Goal: Entertainment & Leisure: Consume media (video, audio)

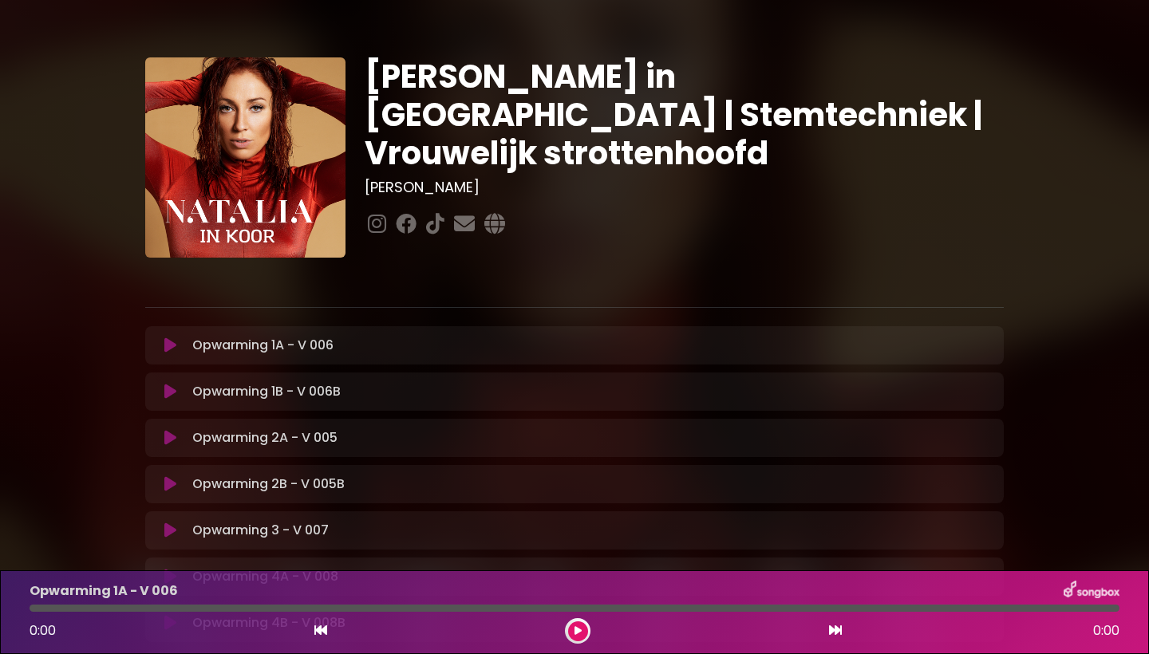
click at [170, 346] on icon at bounding box center [170, 345] width 12 height 16
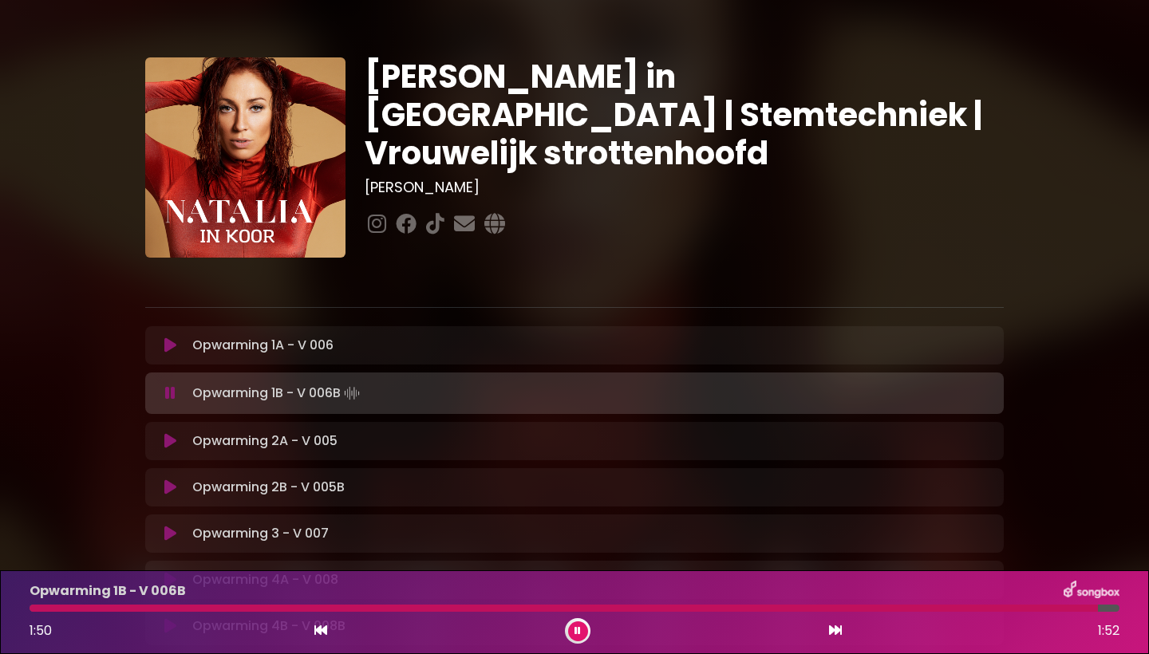
click at [262, 447] on p "Opwarming 2A - V 005 Loading Track..." at bounding box center [264, 441] width 145 height 19
click at [168, 441] on icon at bounding box center [170, 441] width 12 height 16
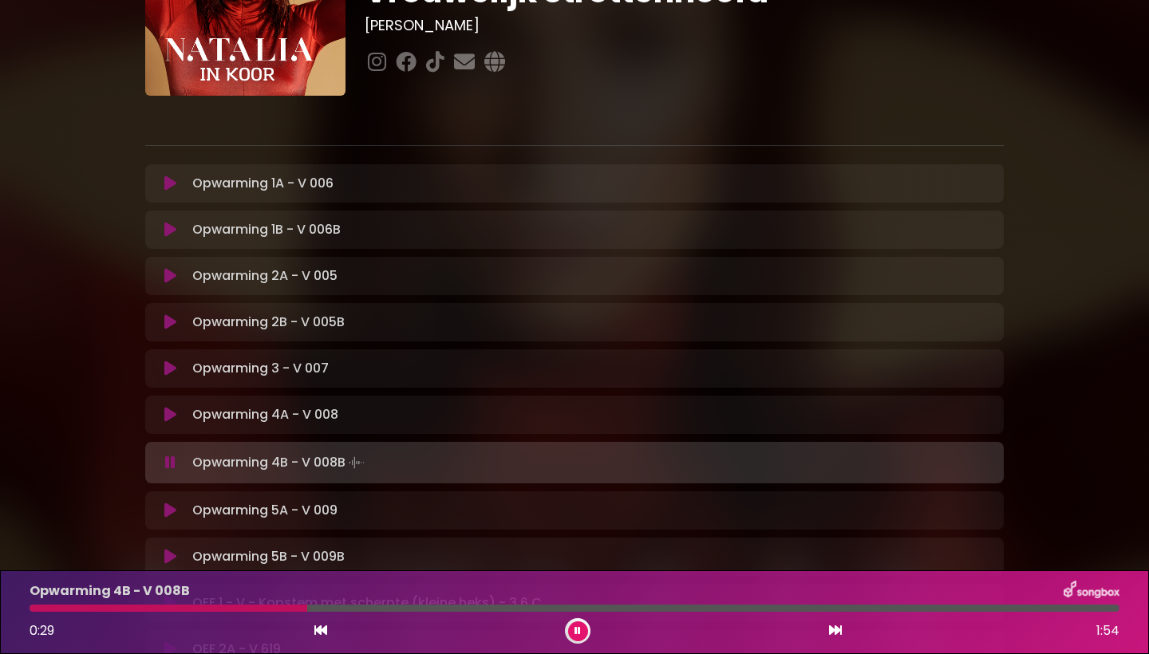
scroll to position [223, 0]
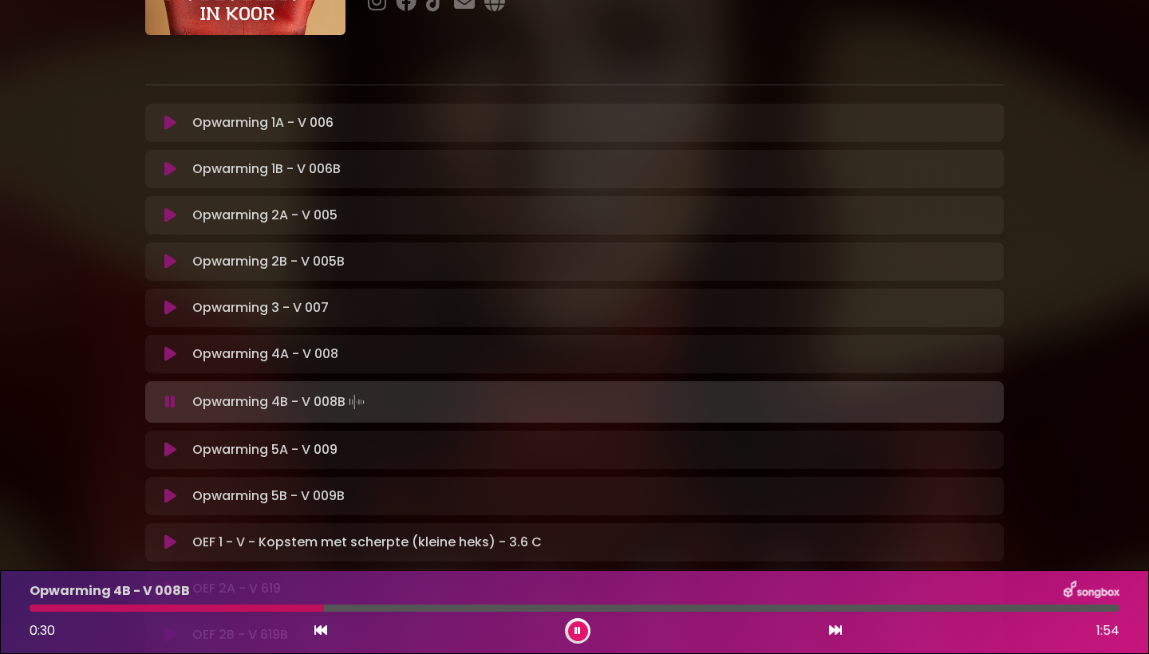
click at [171, 450] on icon at bounding box center [170, 450] width 12 height 16
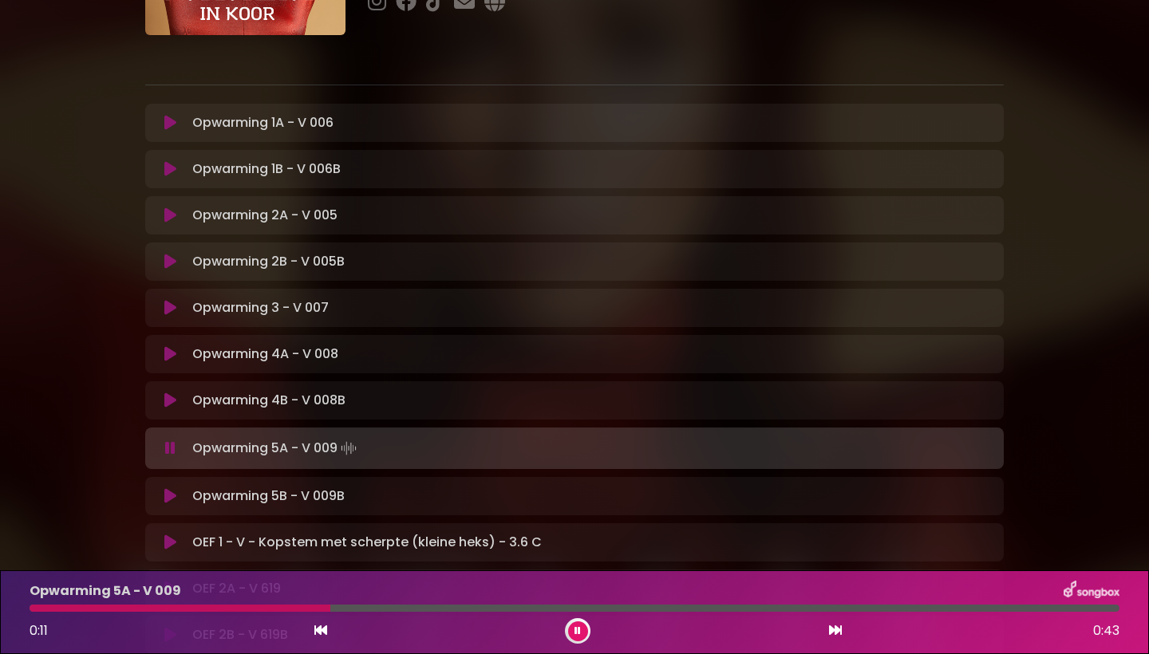
click at [171, 541] on icon at bounding box center [170, 543] width 12 height 16
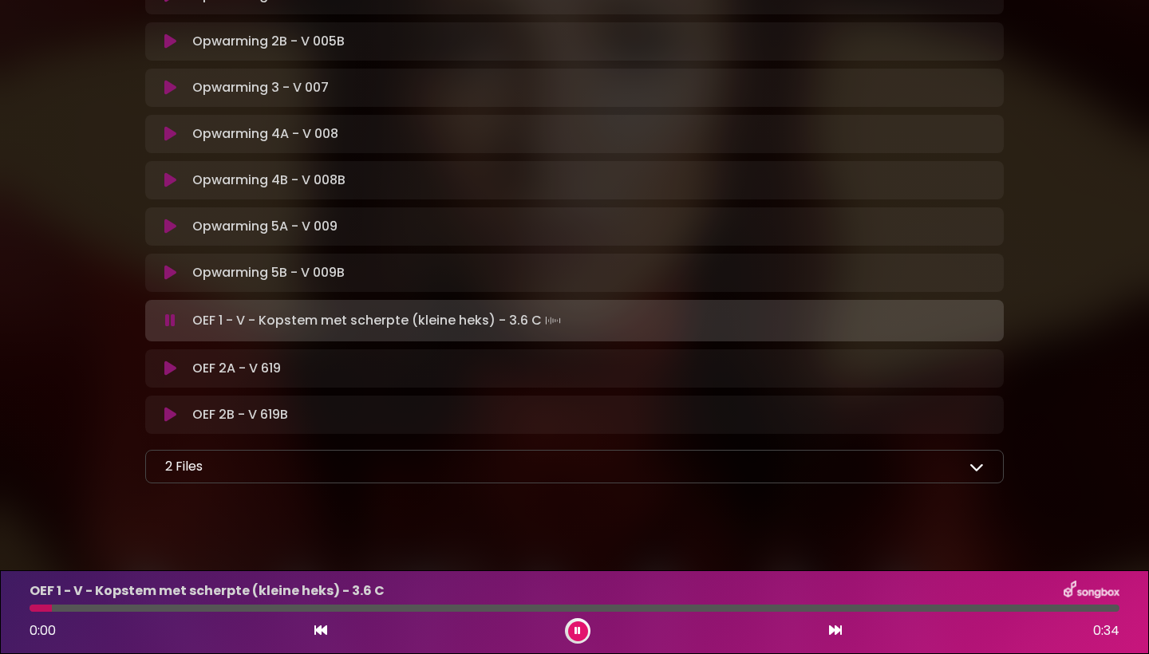
scroll to position [457, 0]
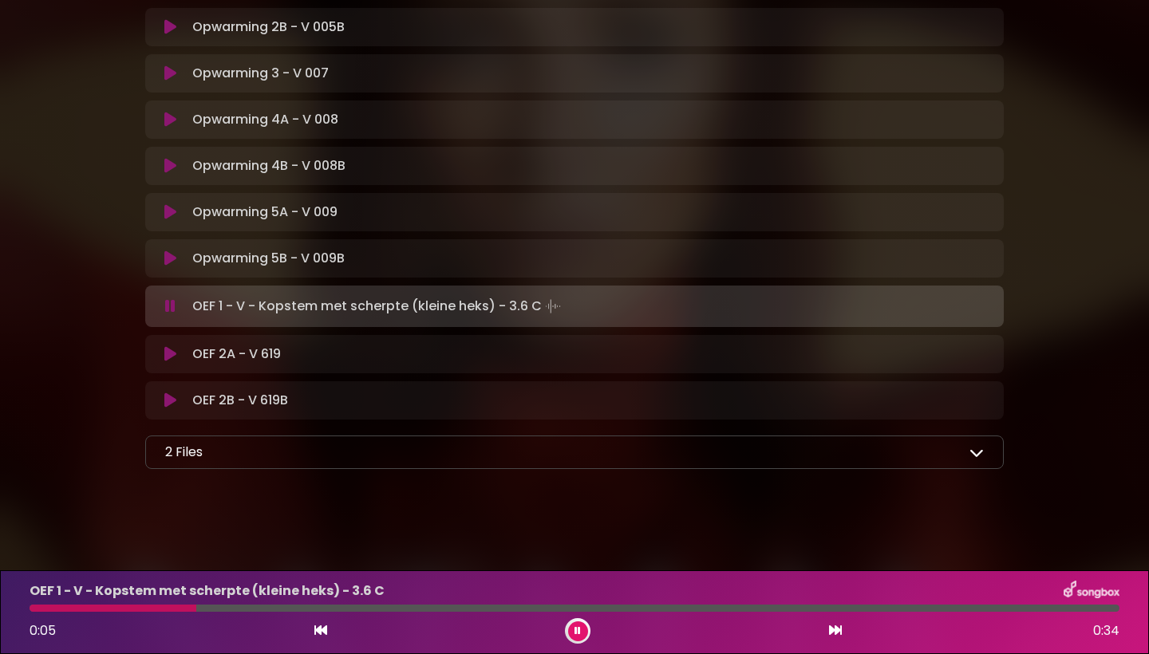
click at [174, 356] on icon at bounding box center [170, 354] width 12 height 16
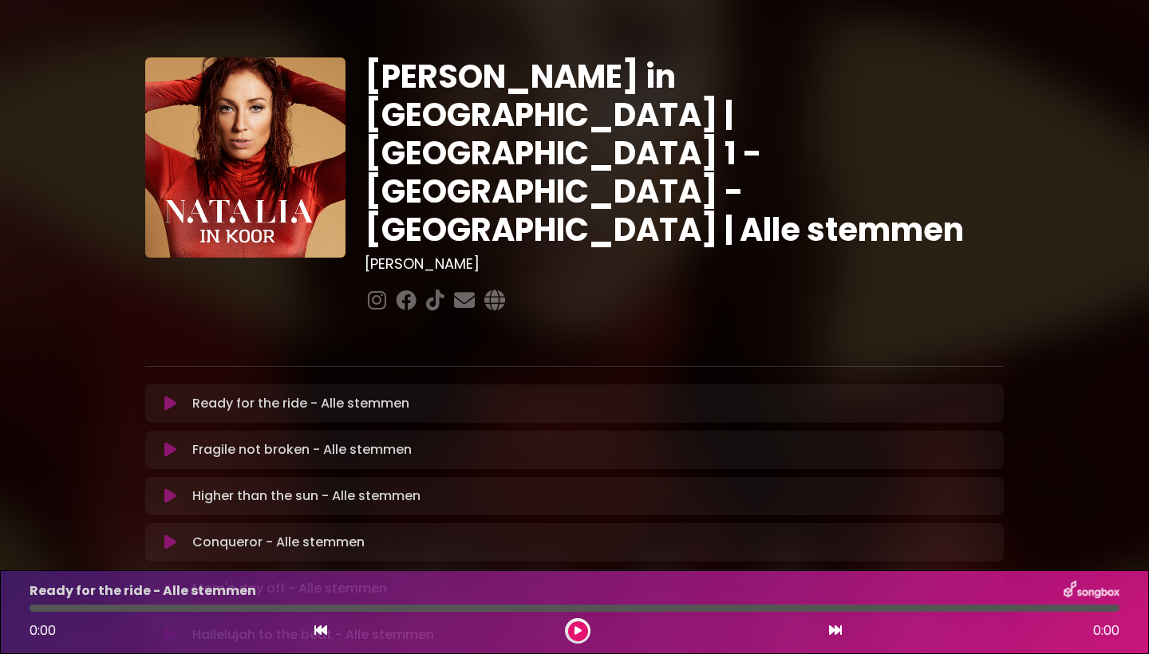
click at [580, 629] on icon at bounding box center [577, 631] width 7 height 10
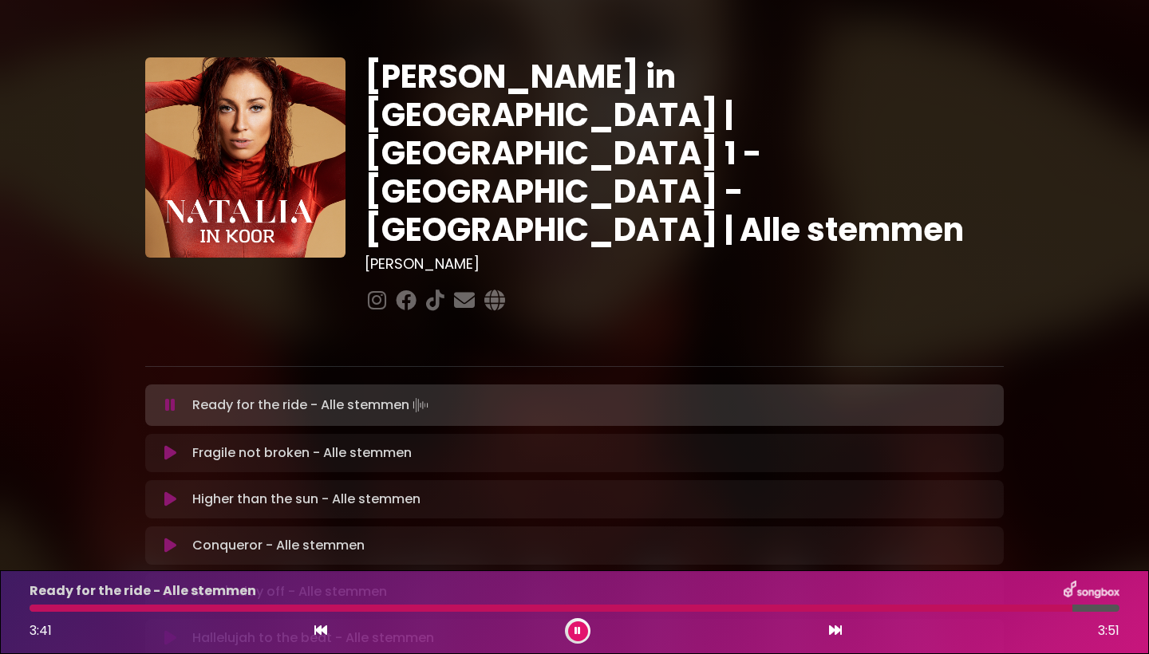
click at [33, 611] on div at bounding box center [551, 608] width 1043 height 7
click at [844, 614] on div "Ready for the ride - Alle stemmen 3:08 3:51" at bounding box center [574, 612] width 1109 height 63
click at [844, 612] on div "Ready for the ride - Alle stemmen 3:09 3:51" at bounding box center [574, 612] width 1109 height 63
click at [830, 613] on div "Ready for the ride - Alle stemmen 3:11 3:51" at bounding box center [574, 612] width 1109 height 63
click at [834, 609] on div at bounding box center [482, 608] width 904 height 7
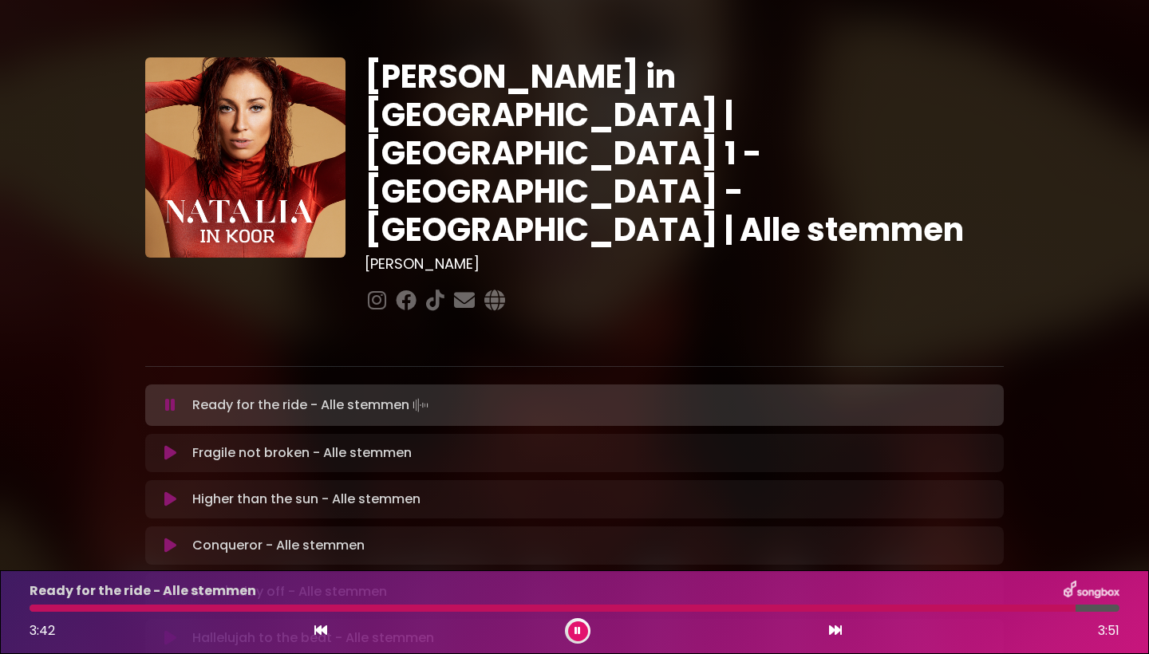
click at [169, 445] on icon at bounding box center [170, 453] width 12 height 16
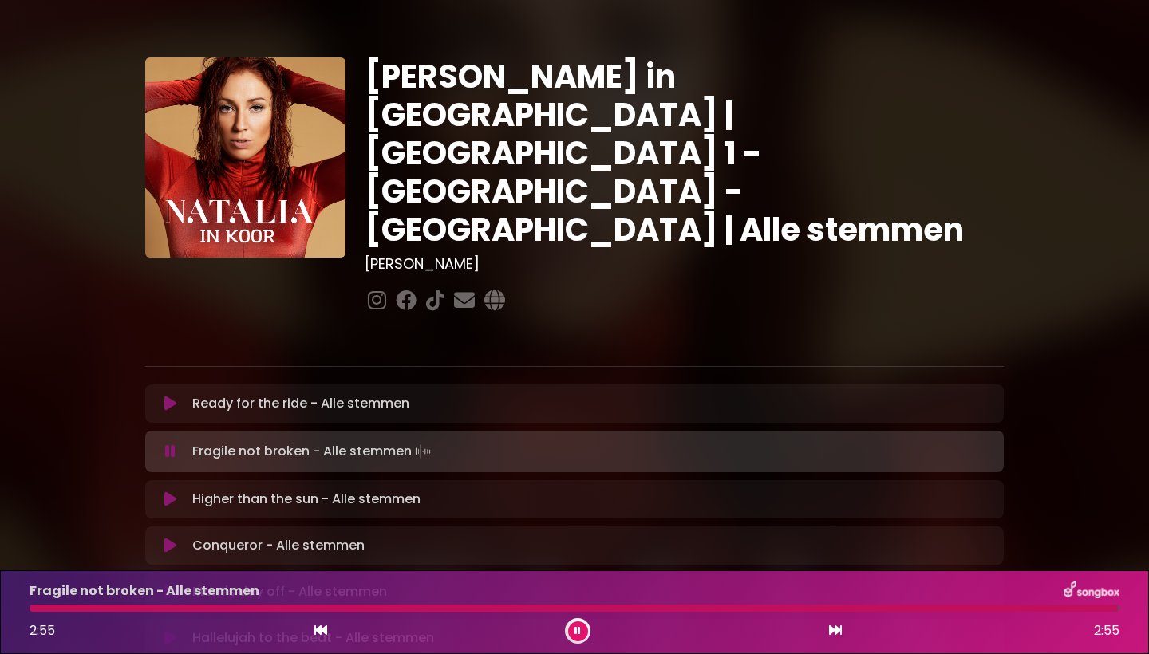
click at [171, 491] on icon at bounding box center [170, 499] width 12 height 16
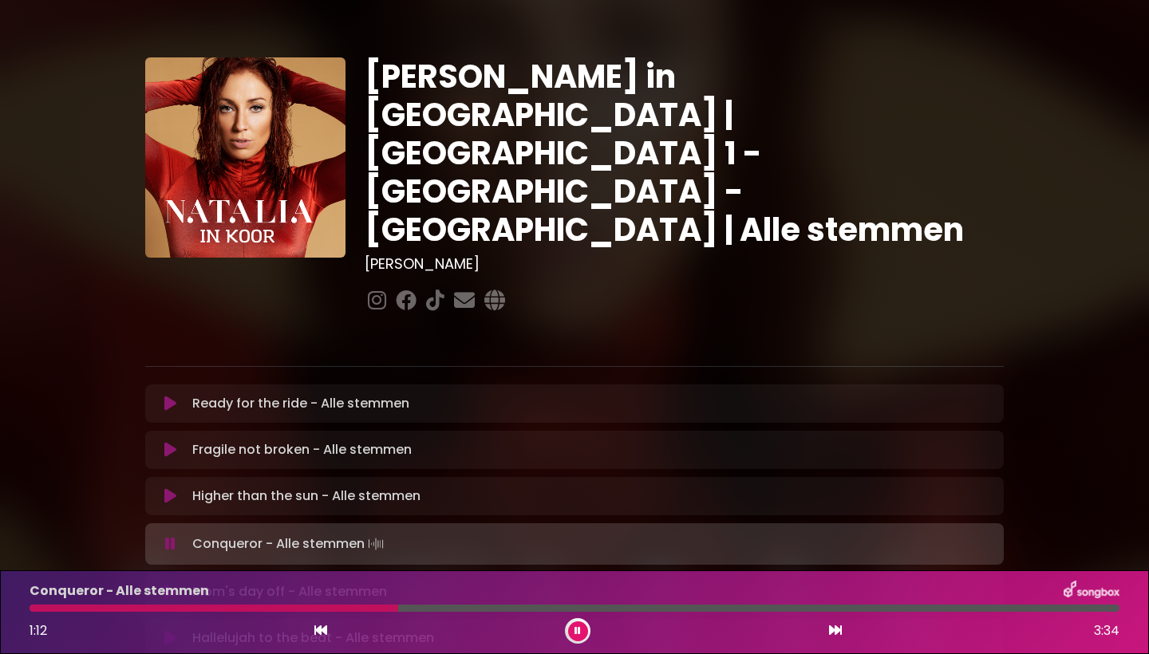
click at [34, 609] on div at bounding box center [214, 608] width 369 height 7
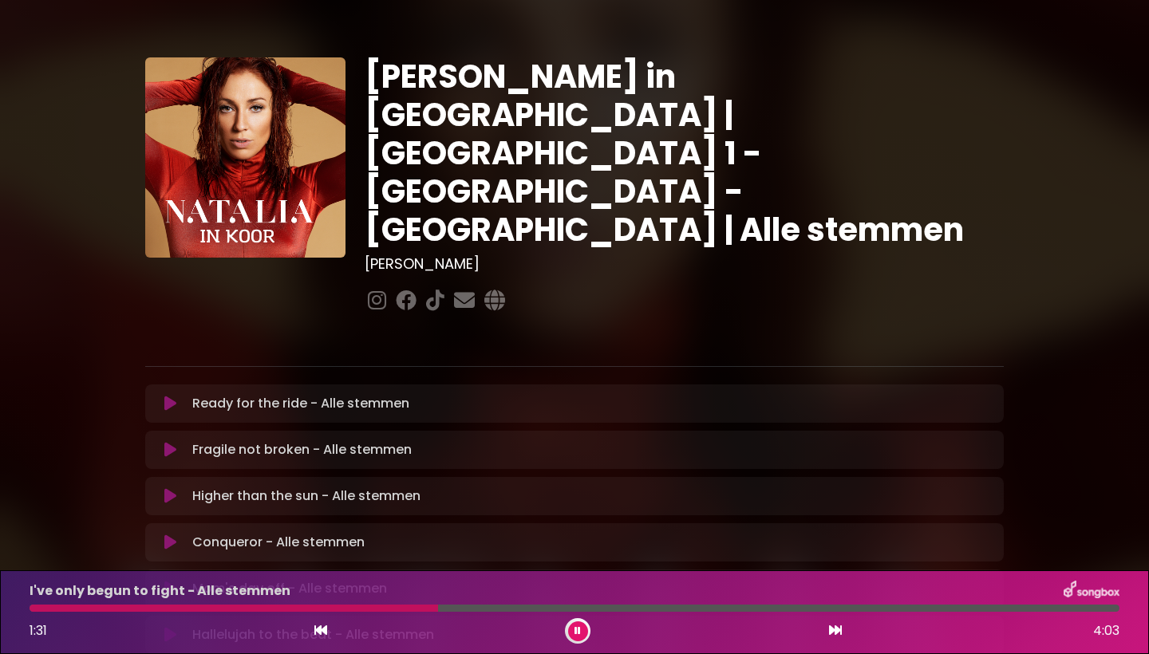
click at [35, 609] on div at bounding box center [234, 608] width 408 height 7
click at [49, 610] on div at bounding box center [575, 608] width 1090 height 7
click at [196, 610] on div at bounding box center [143, 608] width 227 height 7
click at [196, 610] on div at bounding box center [136, 608] width 213 height 7
click at [574, 634] on button at bounding box center [578, 631] width 20 height 20
